Goal: Transaction & Acquisition: Purchase product/service

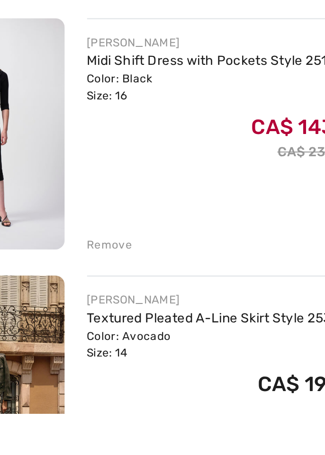
scroll to position [437, 0]
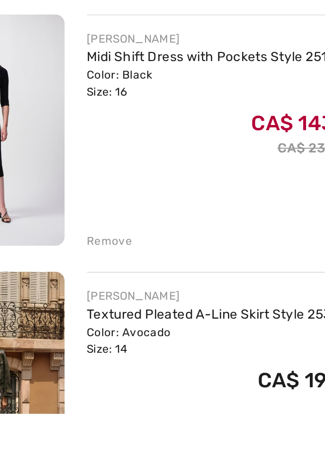
click at [103, 368] on div "Remove" at bounding box center [107, 367] width 23 height 9
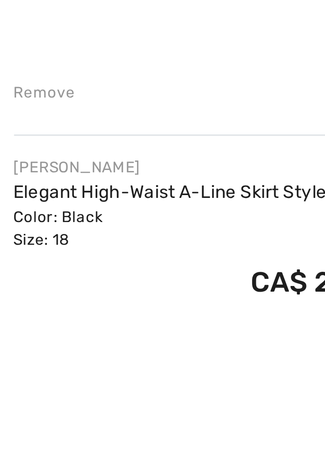
scroll to position [1000, 0]
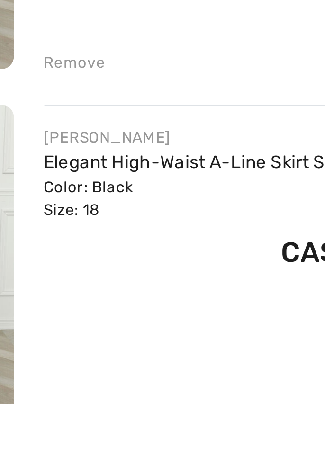
click at [110, 455] on div "Remove" at bounding box center [107, 458] width 23 height 9
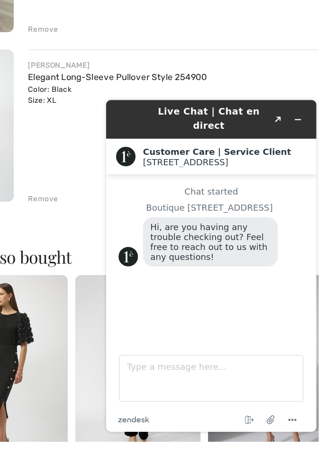
scroll to position [0, 284]
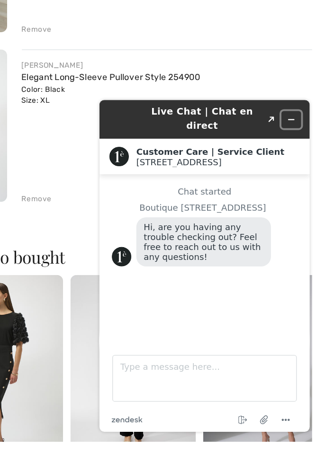
click at [245, 112] on button "Minimize widget" at bounding box center [244, 112] width 15 height 13
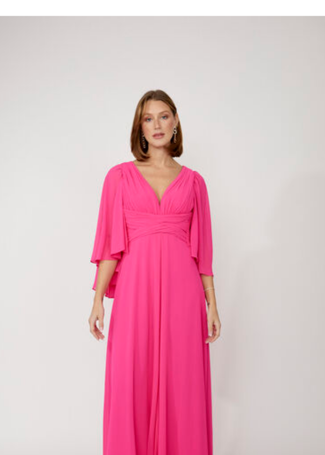
scroll to position [0, 0]
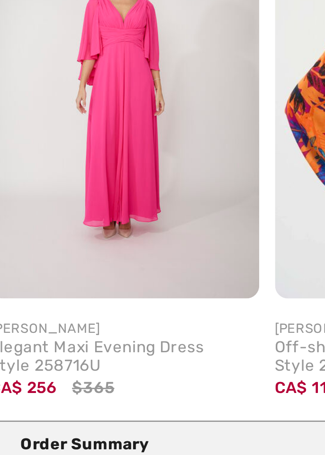
click at [42, 296] on img at bounding box center [54, 247] width 97 height 145
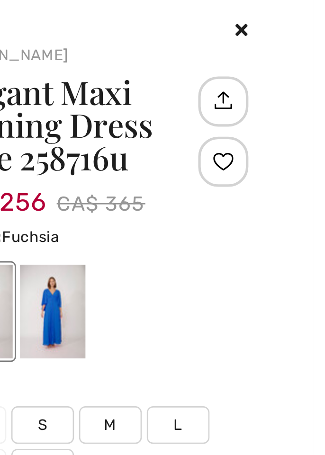
click at [300, 14] on icon at bounding box center [298, 11] width 5 height 7
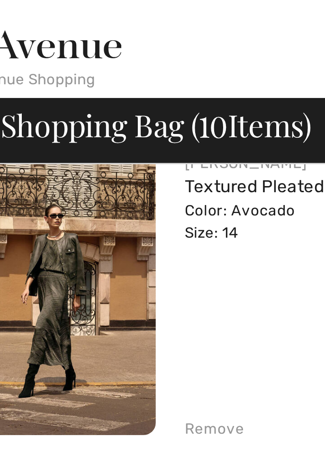
scroll to position [638, 0]
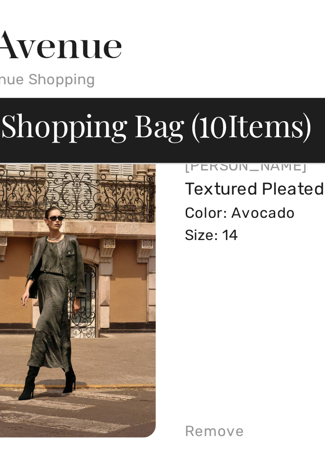
click at [48, 108] on img at bounding box center [45, 111] width 79 height 118
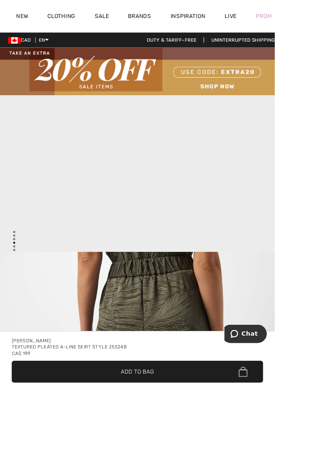
scroll to position [1279, 0]
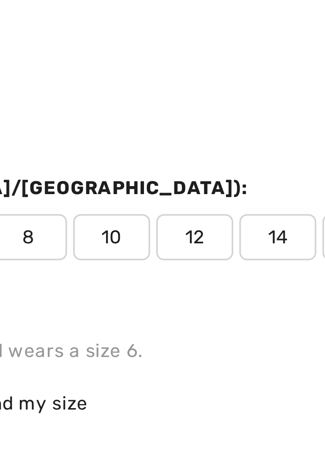
scroll to position [357, 0]
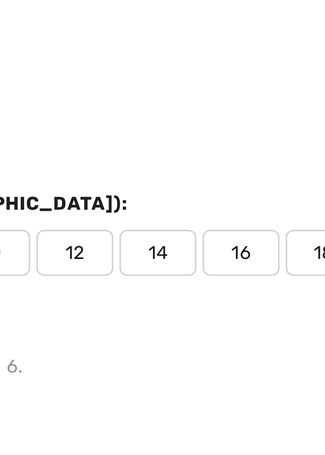
click at [179, 333] on span "14" at bounding box center [179, 332] width 24 height 14
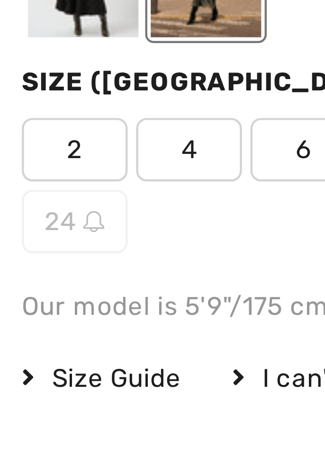
click at [27, 383] on span "Size Guide" at bounding box center [31, 383] width 36 height 9
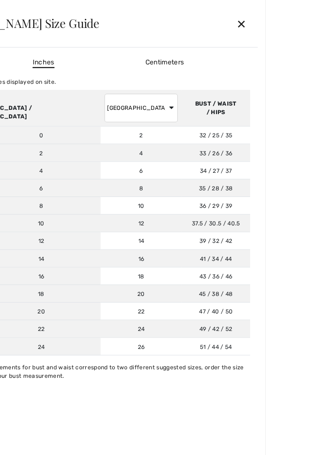
click at [314, 29] on div "✕" at bounding box center [301, 24] width 25 height 20
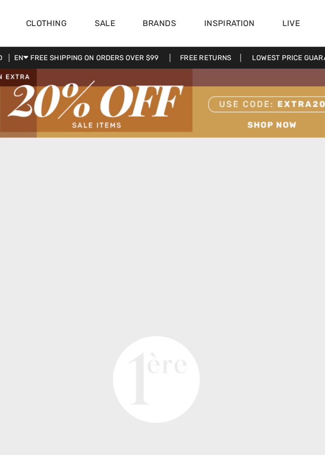
scroll to position [1018, 0]
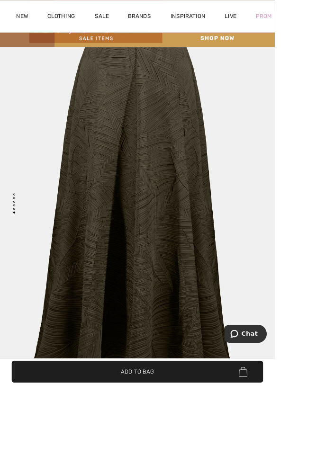
scroll to position [63, 0]
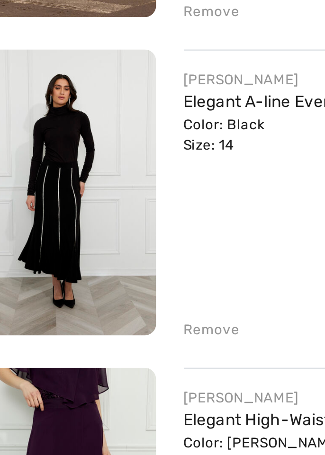
scroll to position [538, 0]
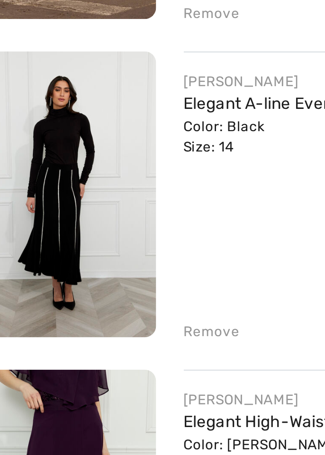
click at [39, 355] on img at bounding box center [45, 341] width 79 height 118
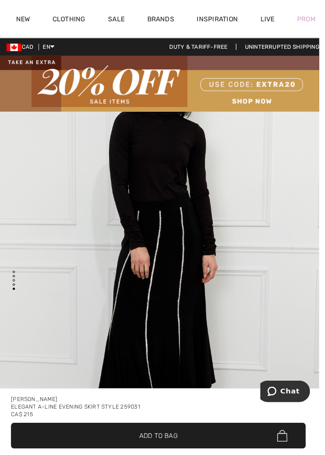
scroll to position [2133, 0]
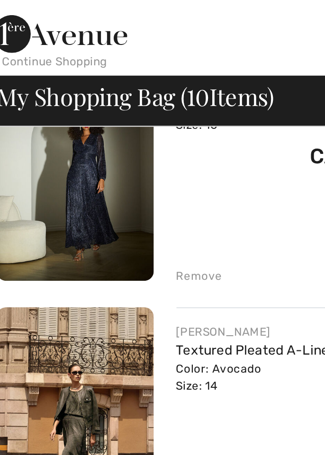
scroll to position [535, 0]
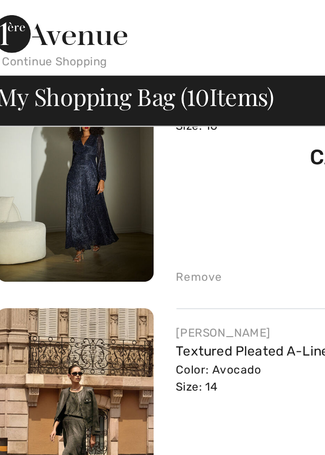
click at [41, 175] on img at bounding box center [45, 213] width 79 height 118
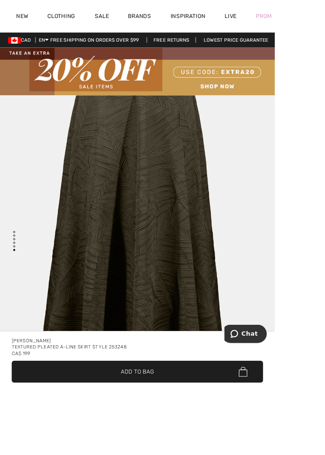
scroll to position [2621, 0]
click at [148, 422] on div "CA$ 199" at bounding box center [163, 419] width 298 height 8
click at [157, 422] on div "CA$ 199" at bounding box center [163, 419] width 298 height 8
click at [177, 453] on span "✔ Added to Bag Add to Bag" at bounding box center [163, 440] width 298 height 26
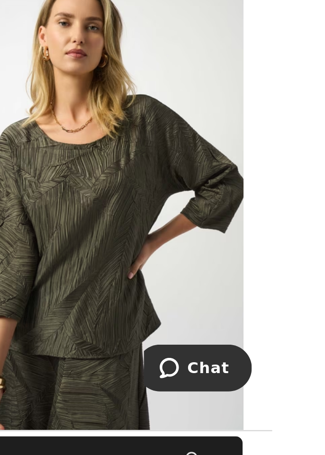
scroll to position [620, 0]
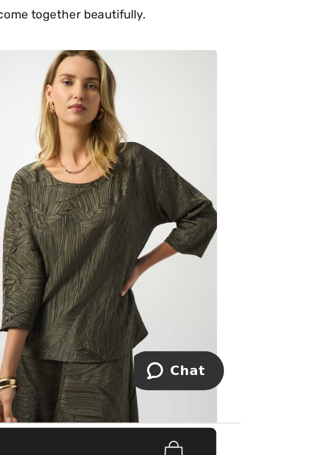
click at [235, 337] on img at bounding box center [241, 322] width 141 height 211
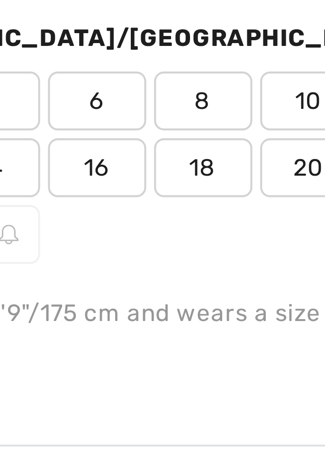
scroll to position [583, 0]
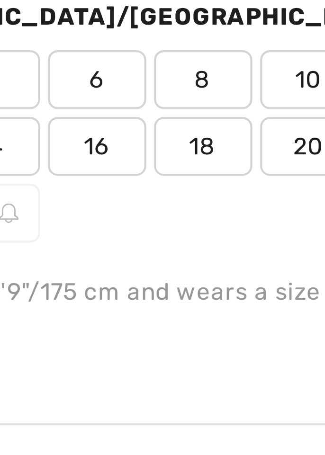
click at [193, 218] on span "Size Guide" at bounding box center [176, 222] width 36 height 9
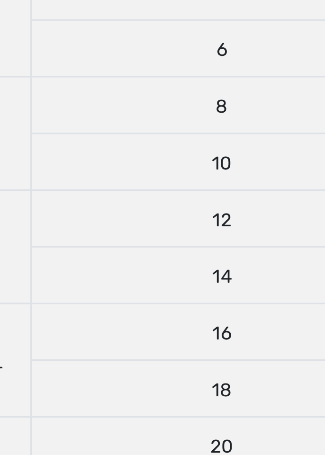
click at [63, 266] on td "16" at bounding box center [102, 275] width 118 height 18
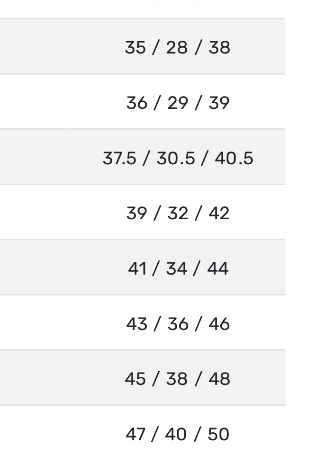
click at [253, 263] on td "41 / 34 / 44 104 / 86 / 112" at bounding box center [276, 258] width 68 height 18
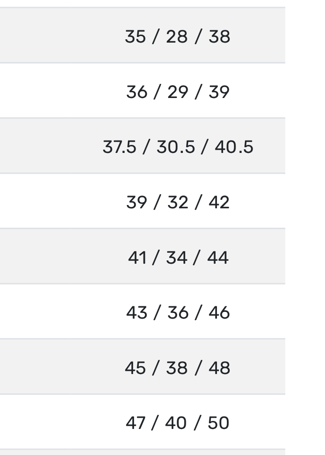
click at [253, 262] on td "41 / 34 / 44 104 / 86 / 112" at bounding box center [276, 258] width 68 height 18
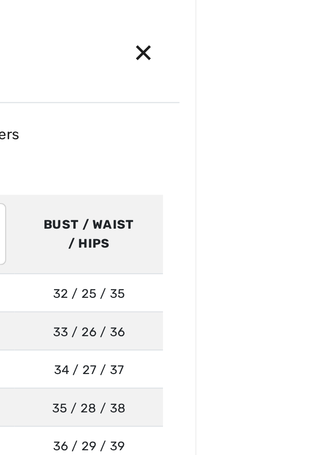
click at [314, 24] on div "✕" at bounding box center [301, 24] width 25 height 20
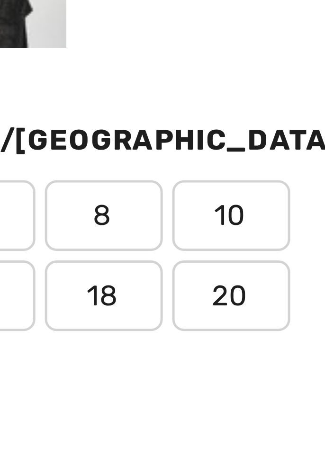
click at [207, 164] on span "14" at bounding box center [195, 171] width 24 height 14
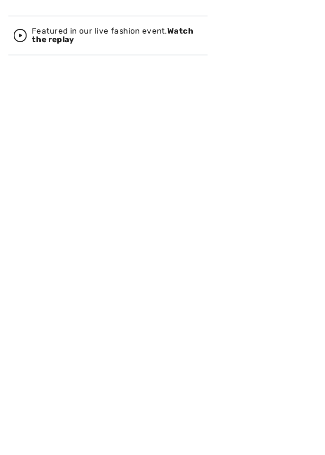
scroll to position [689, 0]
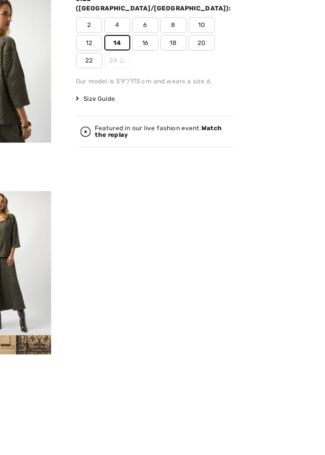
click at [153, 455] on div "Your browser does not support the video tag. Joseph Ribkoff 2 Reviews 2 Reviews…" at bounding box center [179, 227] width 292 height 455
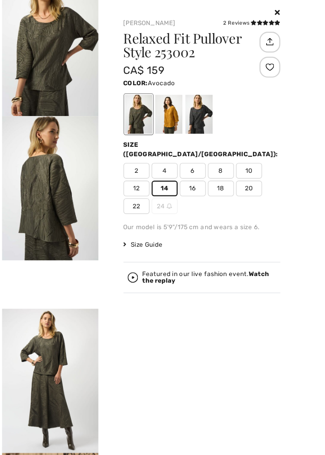
scroll to position [0, 0]
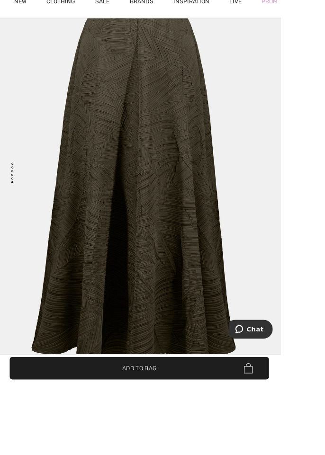
scroll to position [86, 0]
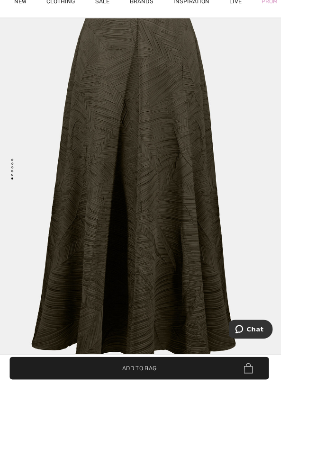
click at [189, 453] on span "✔ Added to Bag Add to Bag" at bounding box center [163, 440] width 298 height 26
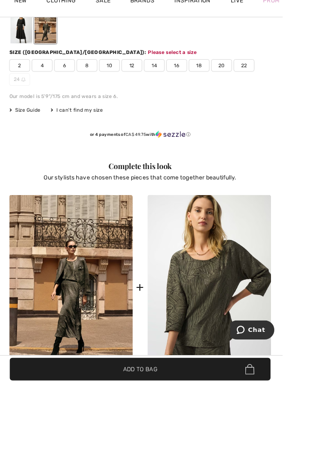
scroll to position [595, 0]
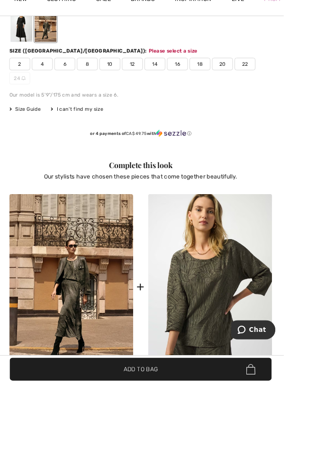
click at [220, 374] on img at bounding box center [241, 346] width 141 height 211
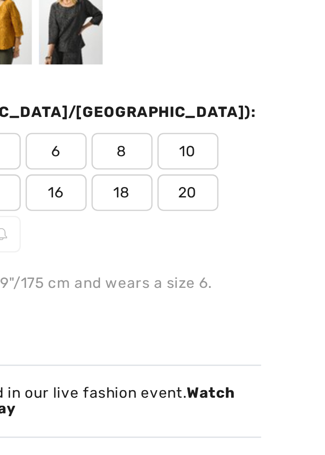
scroll to position [592, 0]
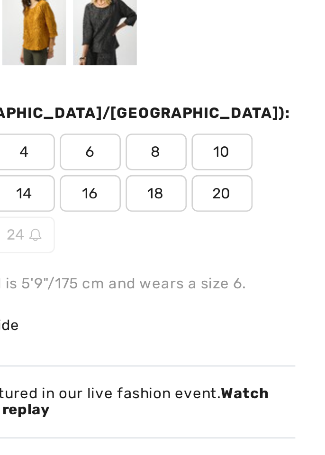
click at [207, 165] on span "14" at bounding box center [195, 171] width 24 height 14
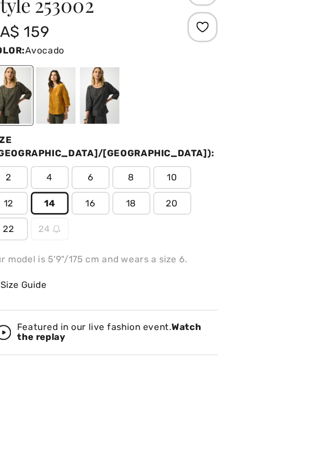
scroll to position [562, 0]
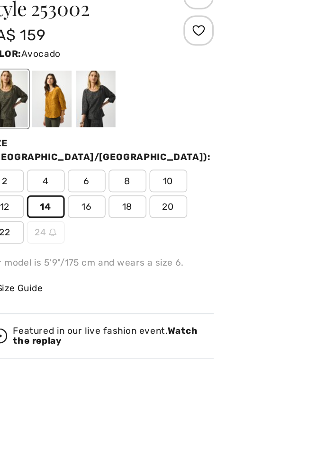
click at [207, 169] on span "14" at bounding box center [195, 171] width 24 height 14
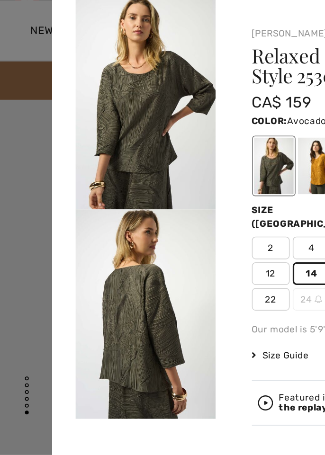
scroll to position [0, 0]
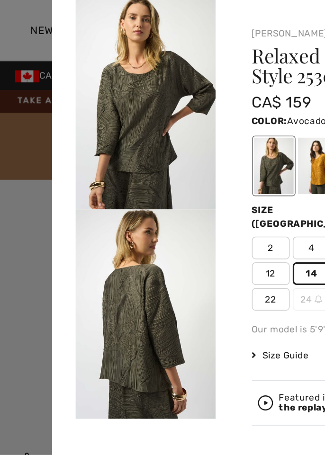
click at [20, 109] on div at bounding box center [162, 227] width 325 height 455
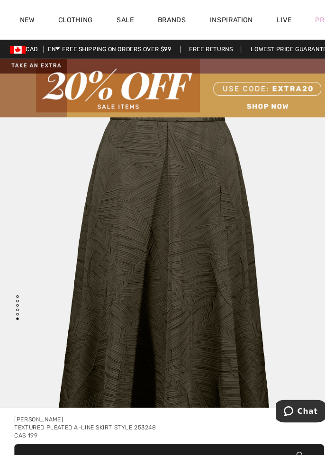
scroll to position [2485, 0]
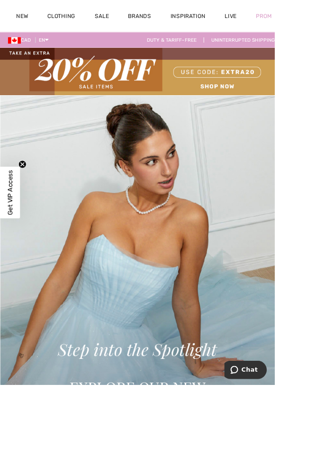
click at [315, 57] on img at bounding box center [162, 84] width 325 height 56
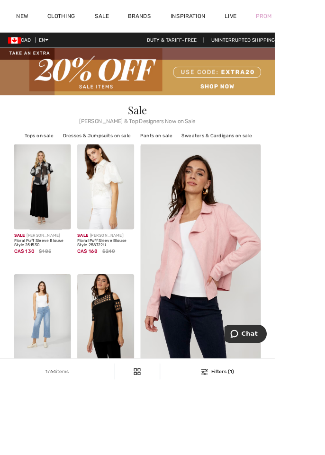
click at [325, 29] on div "Prom" at bounding box center [311, 19] width 41 height 39
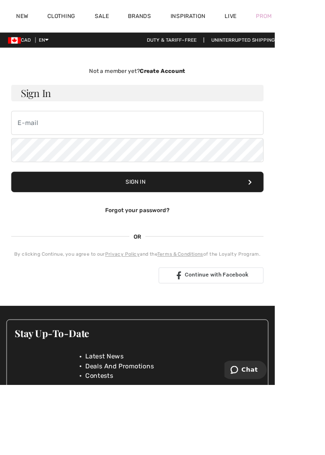
click at [325, 19] on div "Prom" at bounding box center [311, 19] width 41 height 39
click at [325, 21] on div "Prom" at bounding box center [311, 19] width 41 height 39
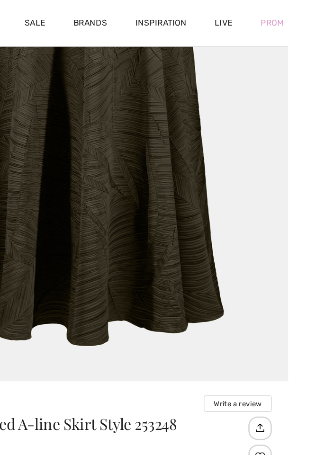
scroll to position [233, 0]
